Goal: Communication & Community: Answer question/provide support

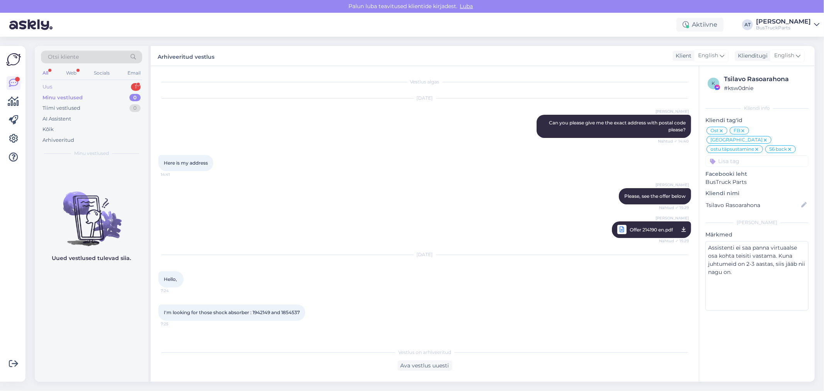
scroll to position [3617, 0]
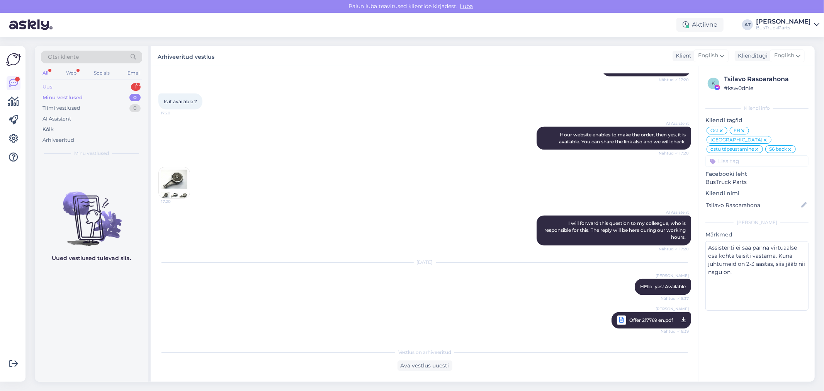
click at [96, 85] on div "Uus 1" at bounding box center [91, 87] width 101 height 11
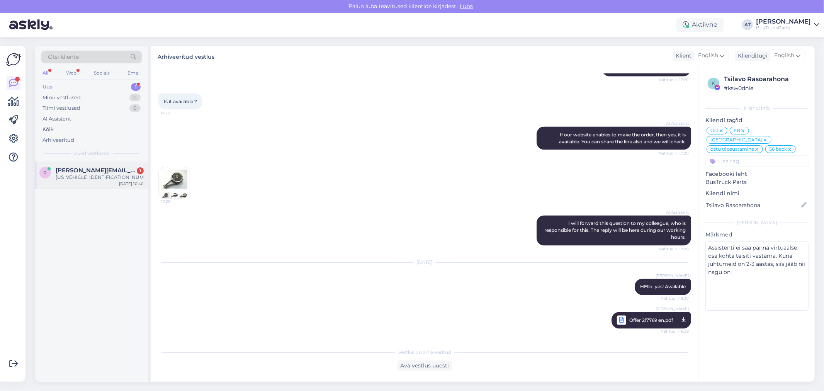
click at [90, 180] on div "[US_VEHICLE_IDENTIFICATION_NUMBER]" at bounding box center [100, 177] width 88 height 7
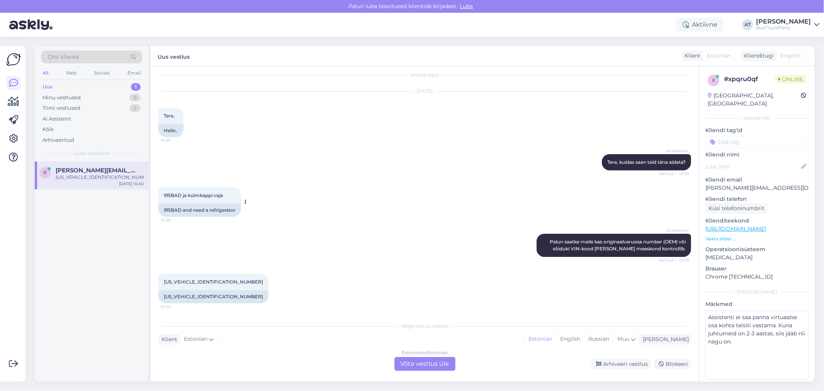
scroll to position [0, 0]
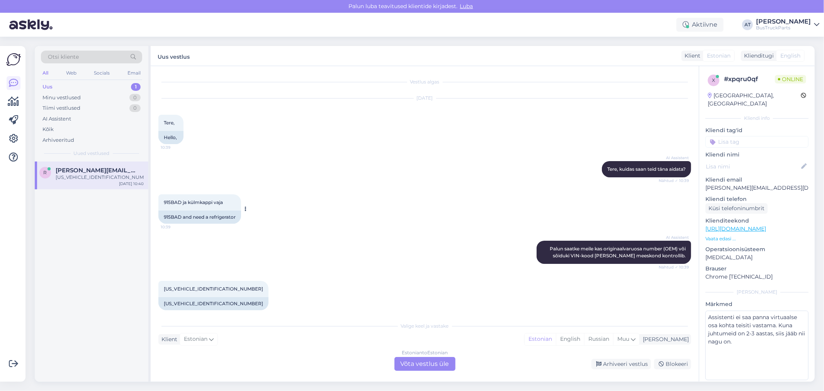
click at [172, 214] on div "915BAD and need a refrigerator" at bounding box center [199, 217] width 83 height 13
copy div "915BAD"
click at [408, 357] on div "Estonian to Estonian Võta vestlus üle" at bounding box center [424, 364] width 61 height 14
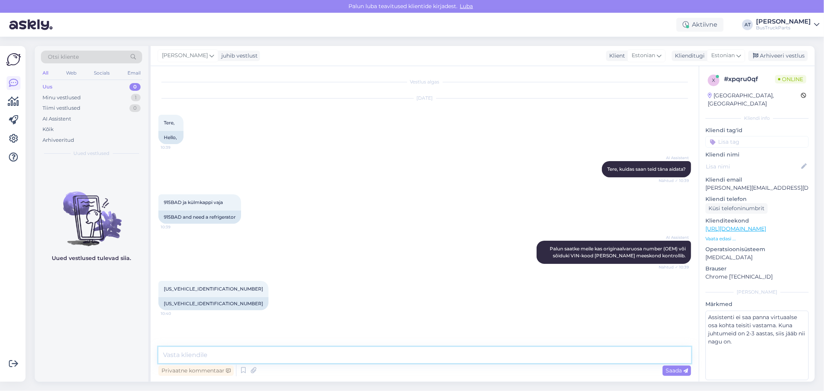
click at [408, 362] on textarea at bounding box center [424, 355] width 533 height 16
click at [396, 357] on textarea "Give me a moment and I will check the availability!" at bounding box center [424, 355] width 533 height 16
drag, startPoint x: 279, startPoint y: 350, endPoint x: 164, endPoint y: 350, distance: 115.1
click at [164, 350] on textarea "Give me a moment and I will check the availability!" at bounding box center [424, 355] width 533 height 16
type textarea "Tere. Moment, kontrollin saadavust!"
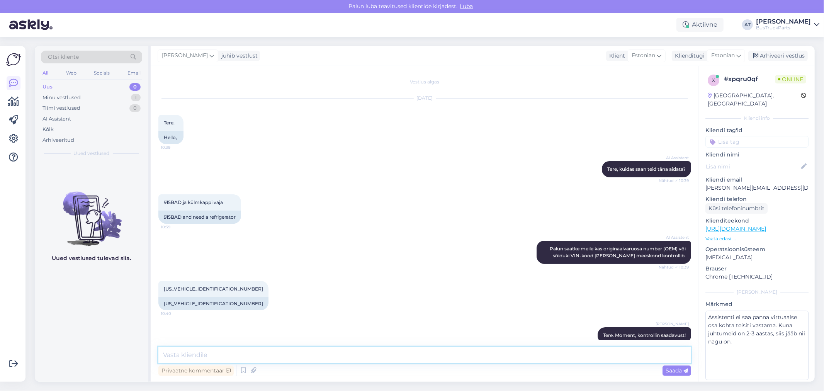
scroll to position [12, 0]
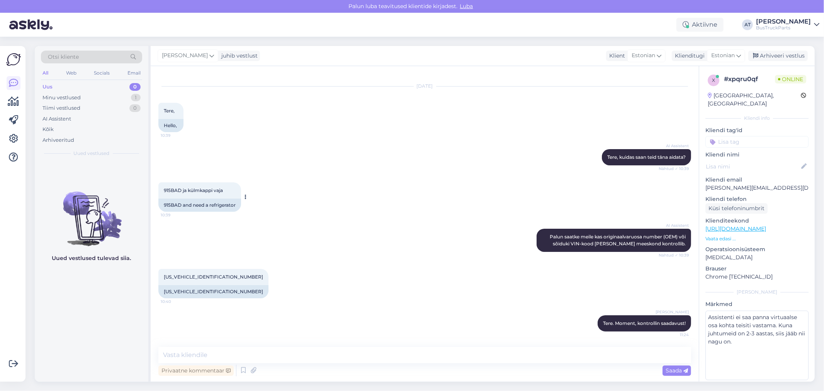
click at [161, 203] on div "915BAD and need a refrigerator" at bounding box center [199, 205] width 83 height 13
copy div "915BAD"
click at [564, 357] on textarea at bounding box center [424, 355] width 533 height 16
click at [367, 353] on textarea "[PERSON_NAME] on pakkuda -" at bounding box center [424, 355] width 533 height 16
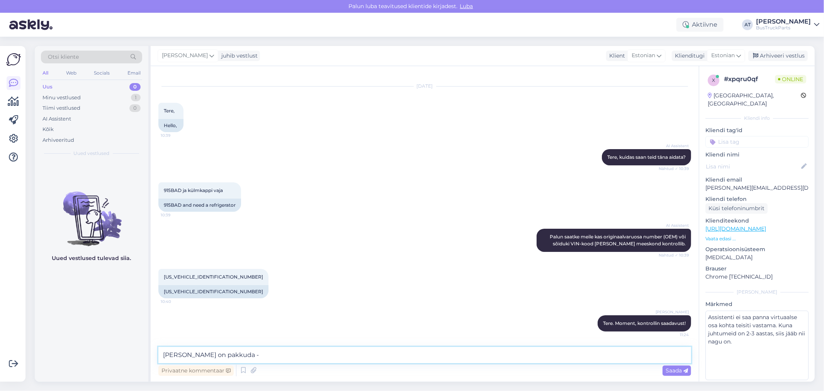
paste textarea "[URL][DOMAIN_NAME]"
type textarea "[PERSON_NAME] on pakkuda - [URL][DOMAIN_NAME]"
click at [686, 372] on icon at bounding box center [685, 370] width 5 height 5
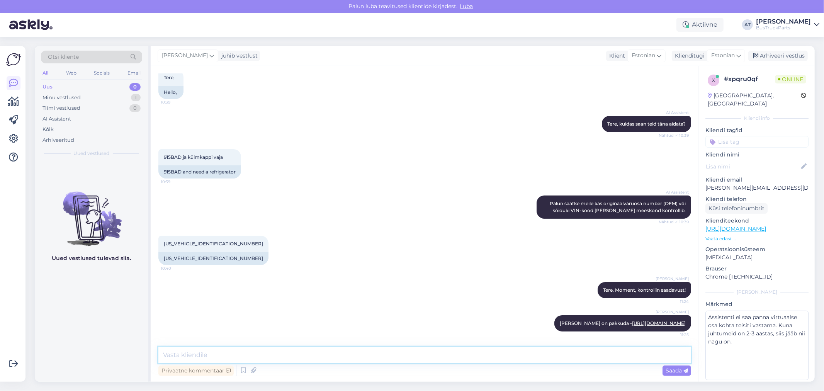
click at [438, 354] on textarea at bounding box center [424, 355] width 533 height 16
paste textarea "ülemine kaas on halvasti kinnitatud"
type textarea "Seal ülemine kaas on halvasti kinnitatud"
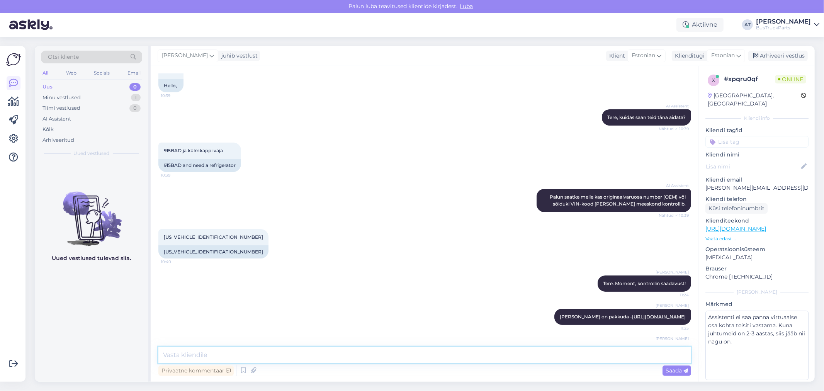
scroll to position [85, 0]
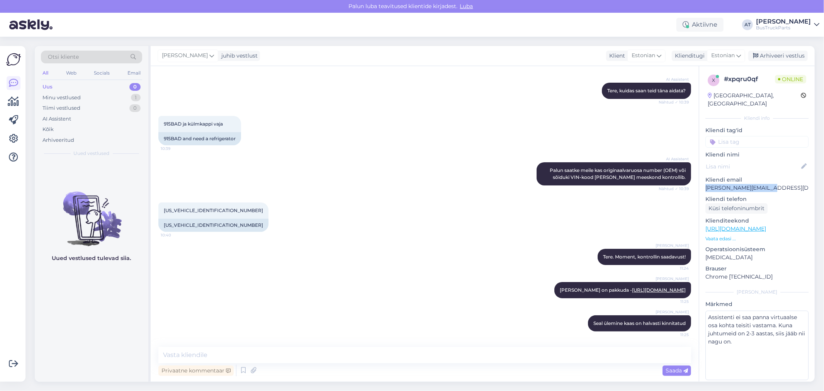
drag, startPoint x: 767, startPoint y: 180, endPoint x: 706, endPoint y: 179, distance: 61.4
click at [706, 184] on p "[PERSON_NAME][EMAIL_ADDRESS][DOMAIN_NAME]" at bounding box center [756, 188] width 103 height 8
copy p "[PERSON_NAME][EMAIL_ADDRESS][DOMAIN_NAME]"
click at [488, 354] on textarea at bounding box center [424, 355] width 533 height 16
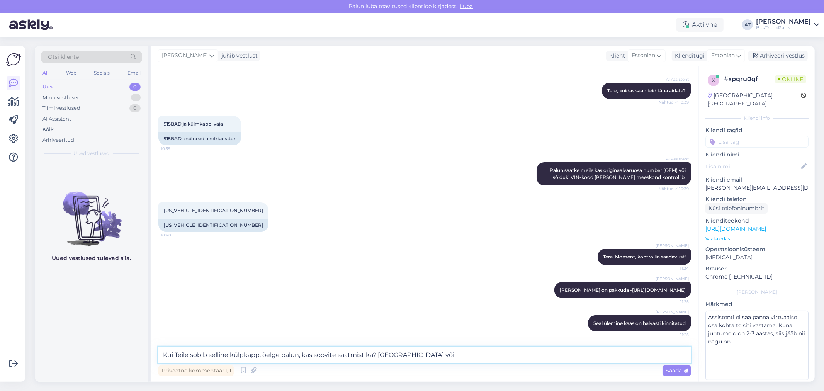
click at [489, 353] on textarea "Kui Teile sobib selline külpkapp, öelge palun, kas soovite saatmist ka? [GEOGRA…" at bounding box center [424, 355] width 533 height 16
paste textarea "Mäepealse tn 20-10"
drag, startPoint x: 518, startPoint y: 352, endPoint x: 560, endPoint y: 353, distance: 41.7
click at [604, 358] on textarea "Kui Teile sobib selline külpkapp, öelge palun, kas soovite saatmist ka? [GEOGRA…" at bounding box center [424, 355] width 533 height 16
click at [535, 357] on textarea "Kui Teile sobib selline külpkapp, öelge palun, kas soovite saatmist ka? [GEOGRA…" at bounding box center [424, 355] width 533 height 16
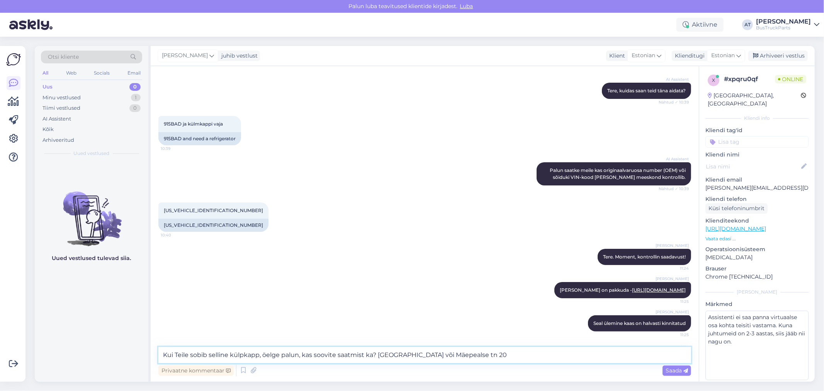
type textarea "Kui Teile sobib selline külpkapp, öelge palun, kas soovite saatmist ka? [GEOGRA…"
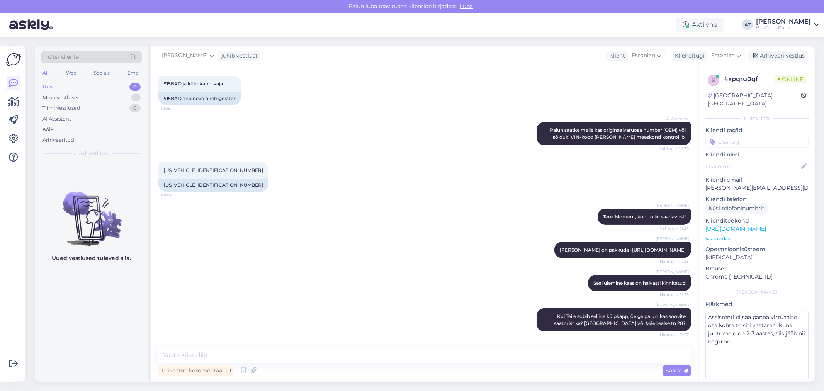
scroll to position [165, 0]
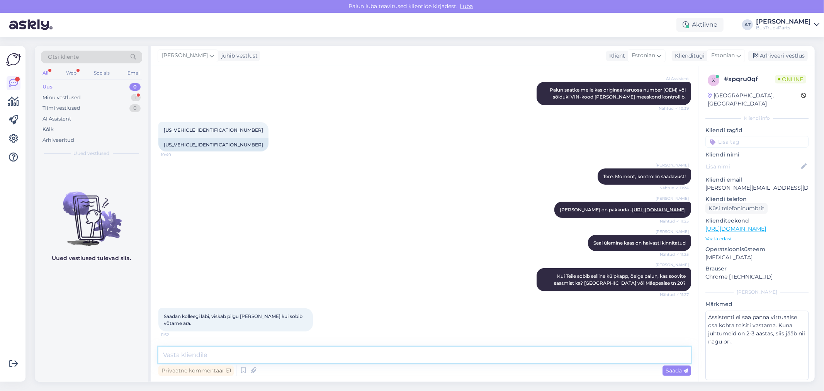
click at [230, 351] on textarea at bounding box center [424, 355] width 533 height 16
type textarea "Okay :)"
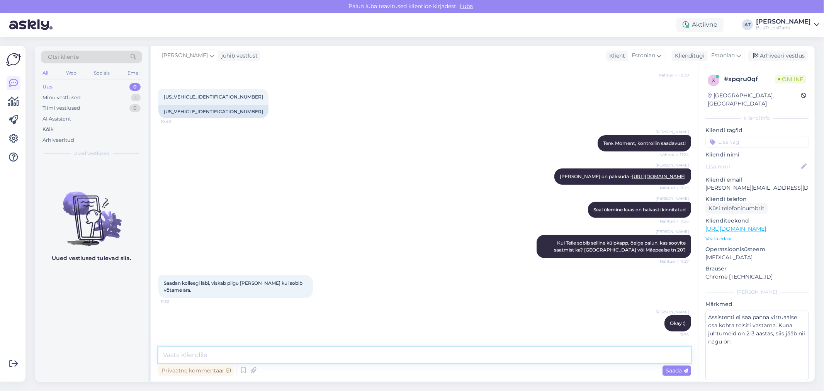
click at [372, 354] on textarea at bounding box center [424, 355] width 533 height 16
type textarea "Kolleg informeeris, et tulete järgi tunni jooksul :)"
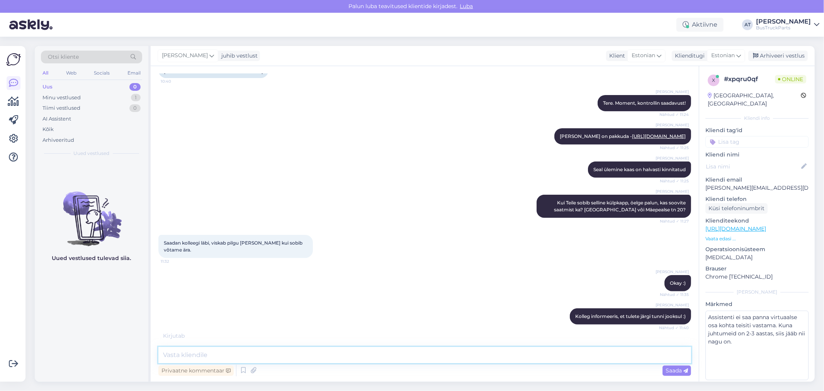
click at [368, 356] on textarea at bounding box center [424, 355] width 533 height 16
paste textarea "Kauba väljastamine toimub uuel aadressil: [STREET_ADDRESS]. Tellimuse kätte saa…"
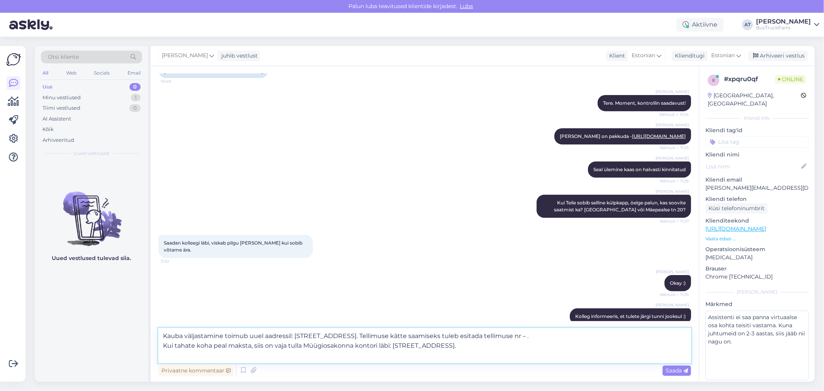
click at [606, 338] on textarea "Kauba väljastamine toimub uuel aadressil: [STREET_ADDRESS]. Tellimuse kätte saa…" at bounding box center [424, 345] width 533 height 35
paste textarea "218233"
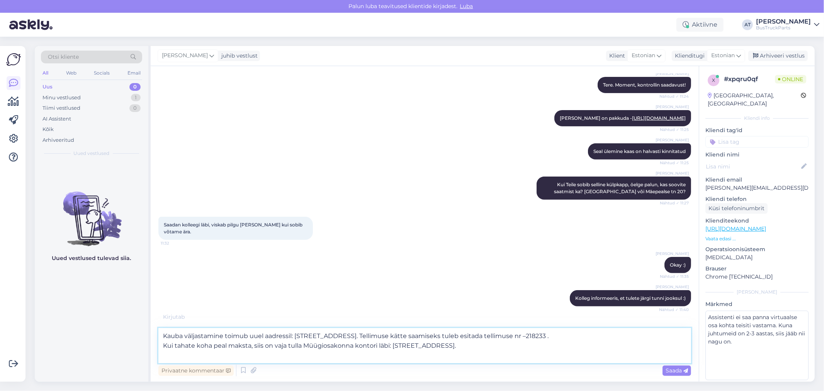
drag, startPoint x: 390, startPoint y: 345, endPoint x: 426, endPoint y: 356, distance: 37.3
click at [392, 346] on textarea "Kauba väljastamine toimub uuel aadressil: [STREET_ADDRESS]. Tellimuse kätte saa…" at bounding box center [424, 345] width 533 height 35
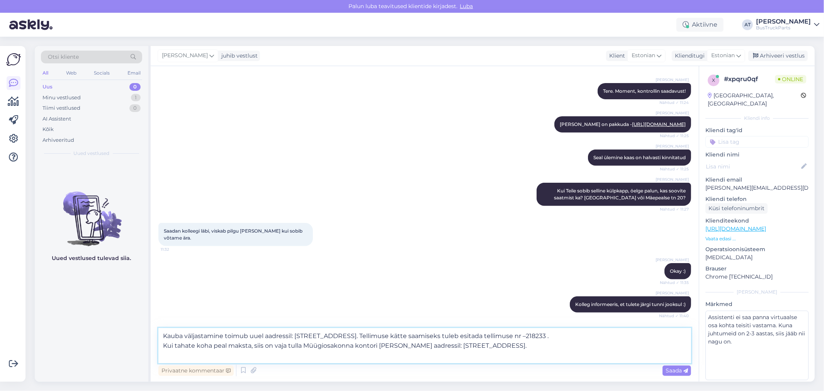
click at [552, 348] on textarea "Kauba väljastamine toimub uuel aadressil: [STREET_ADDRESS]. Tellimuse kätte saa…" at bounding box center [424, 345] width 533 height 35
type textarea "Kauba väljastamine toimub uuel aadressil: [STREET_ADDRESS]. Tellimuse kätte saa…"
click at [686, 374] on div "Saada" at bounding box center [676, 370] width 29 height 10
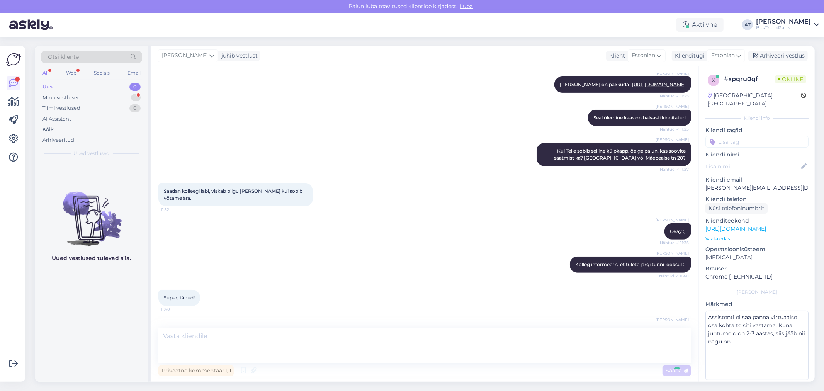
scroll to position [333, 0]
